Goal: Information Seeking & Learning: Learn about a topic

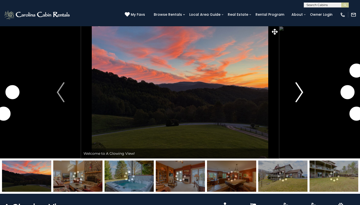
click at [296, 97] on img "Next" at bounding box center [300, 92] width 8 height 20
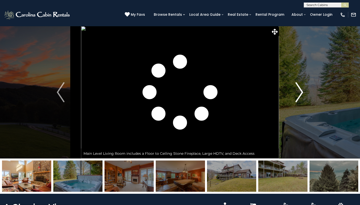
click at [300, 98] on img "Next" at bounding box center [300, 92] width 8 height 20
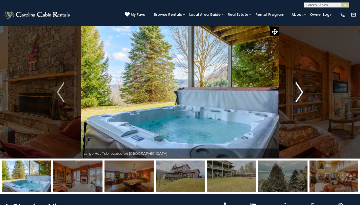
click at [300, 98] on img "Next" at bounding box center [300, 92] width 8 height 20
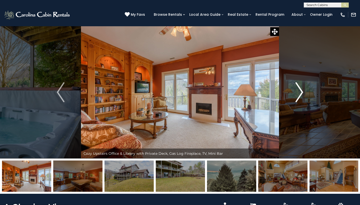
click at [300, 98] on img "Next" at bounding box center [300, 92] width 8 height 20
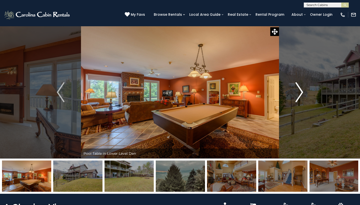
click at [300, 98] on img "Next" at bounding box center [300, 92] width 8 height 20
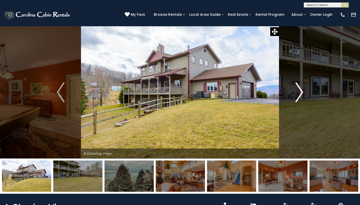
click at [300, 98] on img "Next" at bounding box center [300, 92] width 8 height 20
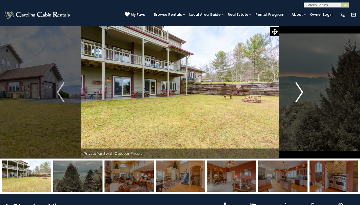
click at [300, 98] on img "Next" at bounding box center [300, 92] width 8 height 20
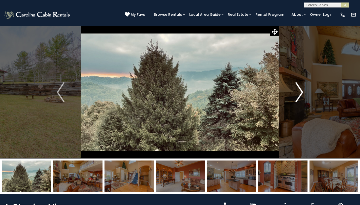
click at [300, 98] on img "Next" at bounding box center [300, 92] width 8 height 20
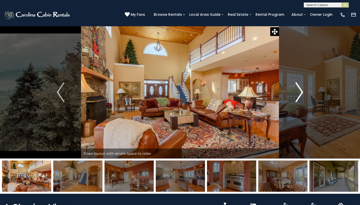
click at [300, 98] on img "Next" at bounding box center [300, 92] width 8 height 20
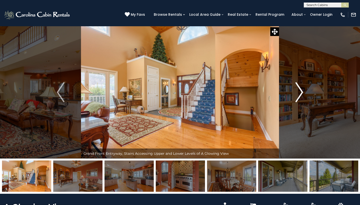
click at [300, 98] on img "Next" at bounding box center [300, 92] width 8 height 20
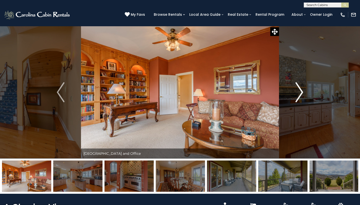
click at [300, 97] on img "Next" at bounding box center [300, 92] width 8 height 20
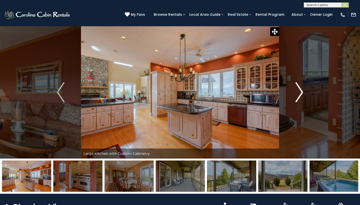
click at [300, 97] on img "Next" at bounding box center [300, 92] width 8 height 20
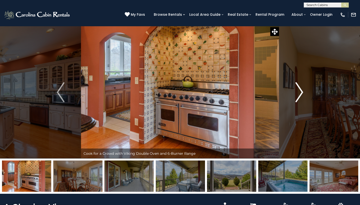
click at [300, 97] on img "Next" at bounding box center [300, 92] width 8 height 20
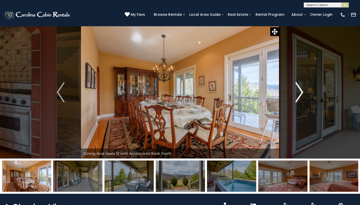
click at [300, 97] on img "Next" at bounding box center [300, 92] width 8 height 20
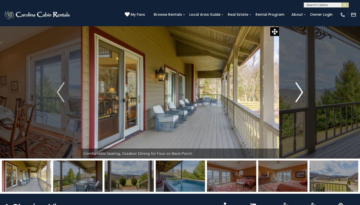
click at [300, 97] on img "Next" at bounding box center [300, 92] width 8 height 20
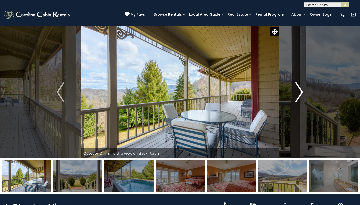
click at [300, 97] on img "Next" at bounding box center [300, 92] width 8 height 20
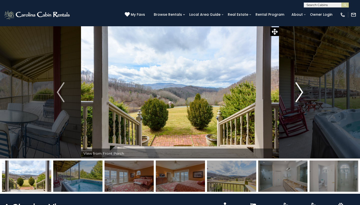
click at [300, 96] on img "Next" at bounding box center [300, 92] width 8 height 20
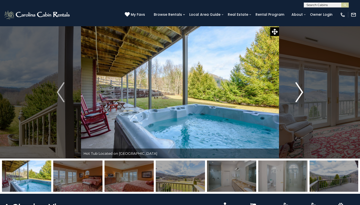
click at [300, 96] on img "Next" at bounding box center [300, 92] width 8 height 20
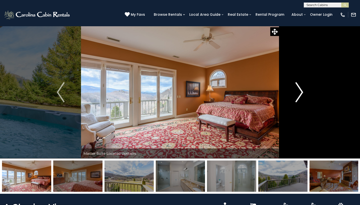
click at [300, 96] on img "Next" at bounding box center [300, 92] width 8 height 20
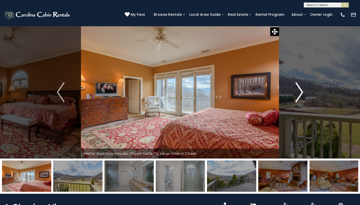
click at [300, 96] on img "Next" at bounding box center [300, 92] width 8 height 20
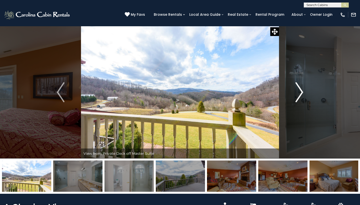
click at [300, 96] on img "Next" at bounding box center [300, 92] width 8 height 20
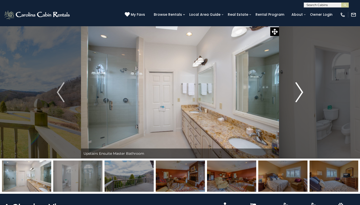
click at [300, 96] on img "Next" at bounding box center [300, 92] width 8 height 20
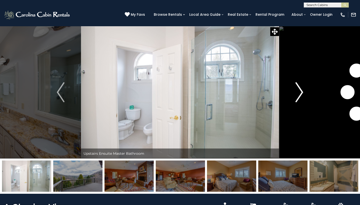
click at [300, 96] on img "Next" at bounding box center [300, 92] width 8 height 20
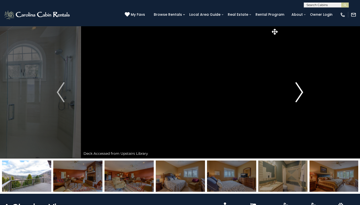
click at [300, 96] on img "Next" at bounding box center [300, 92] width 8 height 20
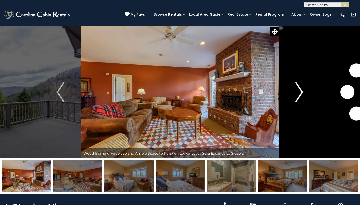
click at [300, 96] on img "Next" at bounding box center [300, 92] width 8 height 20
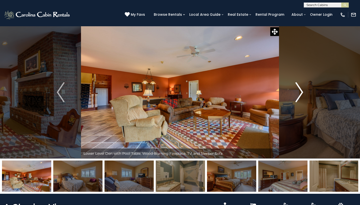
click at [300, 96] on img "Next" at bounding box center [300, 92] width 8 height 20
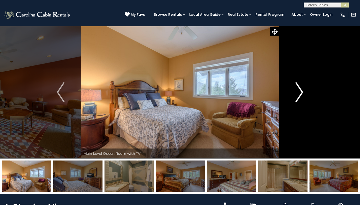
click at [300, 96] on img "Next" at bounding box center [300, 92] width 8 height 20
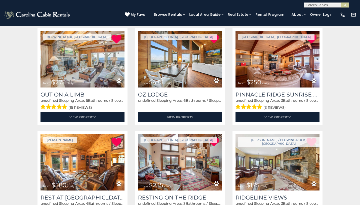
scroll to position [721, 0]
